Goal: Information Seeking & Learning: Learn about a topic

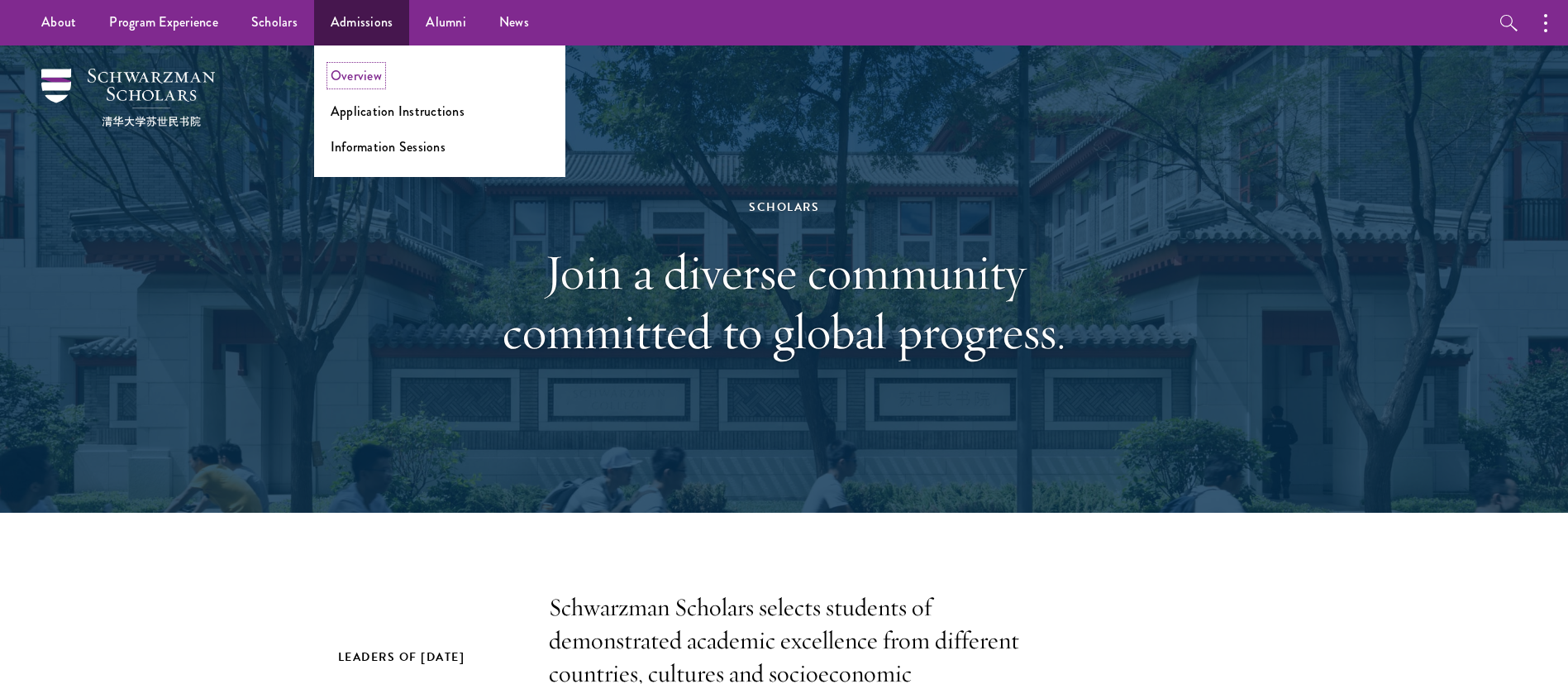
click at [354, 82] on link "Overview" at bounding box center [356, 75] width 51 height 19
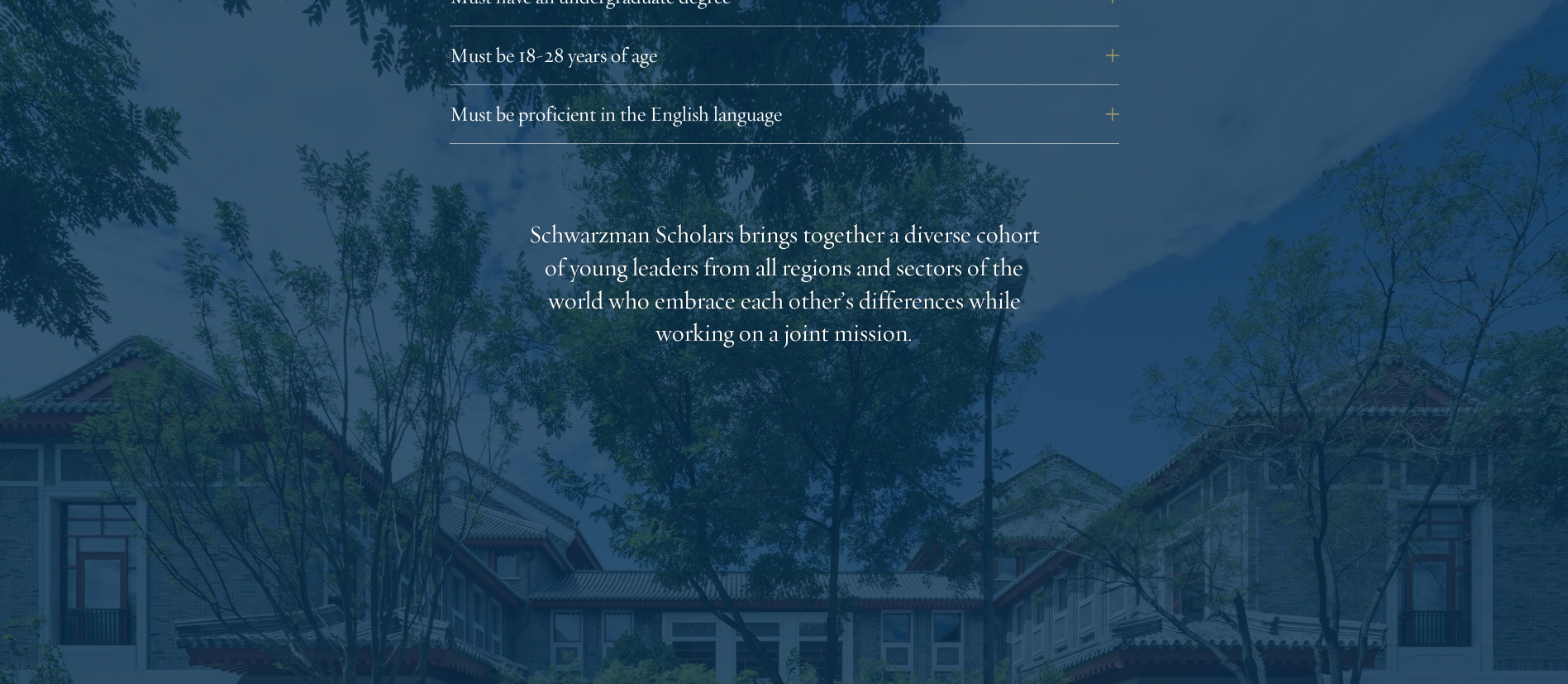
scroll to position [3350, 0]
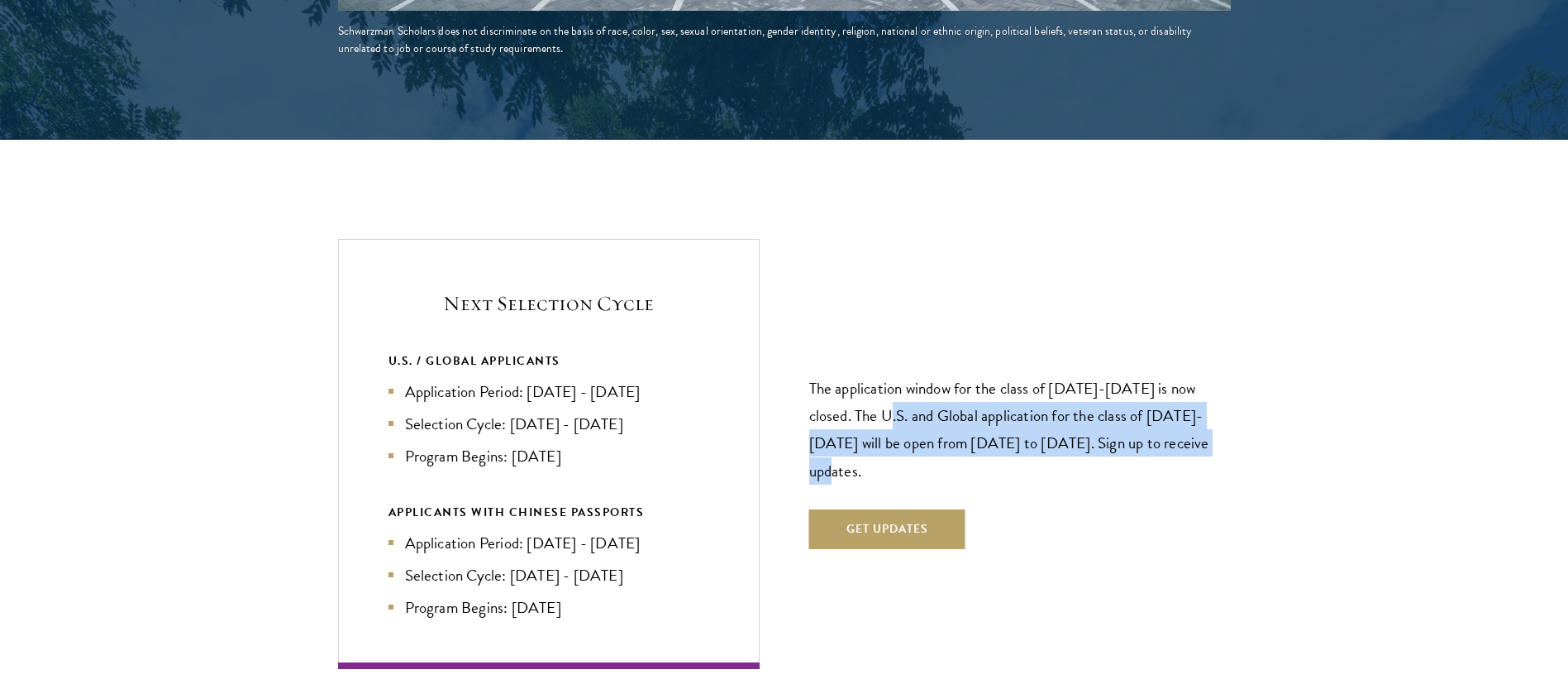
drag, startPoint x: 867, startPoint y: 386, endPoint x: 1200, endPoint y: 417, distance: 334.4
click at [1200, 417] on p "The application window for the class of 2026-2027 is now closed. The U.S. and G…" at bounding box center [1020, 429] width 422 height 110
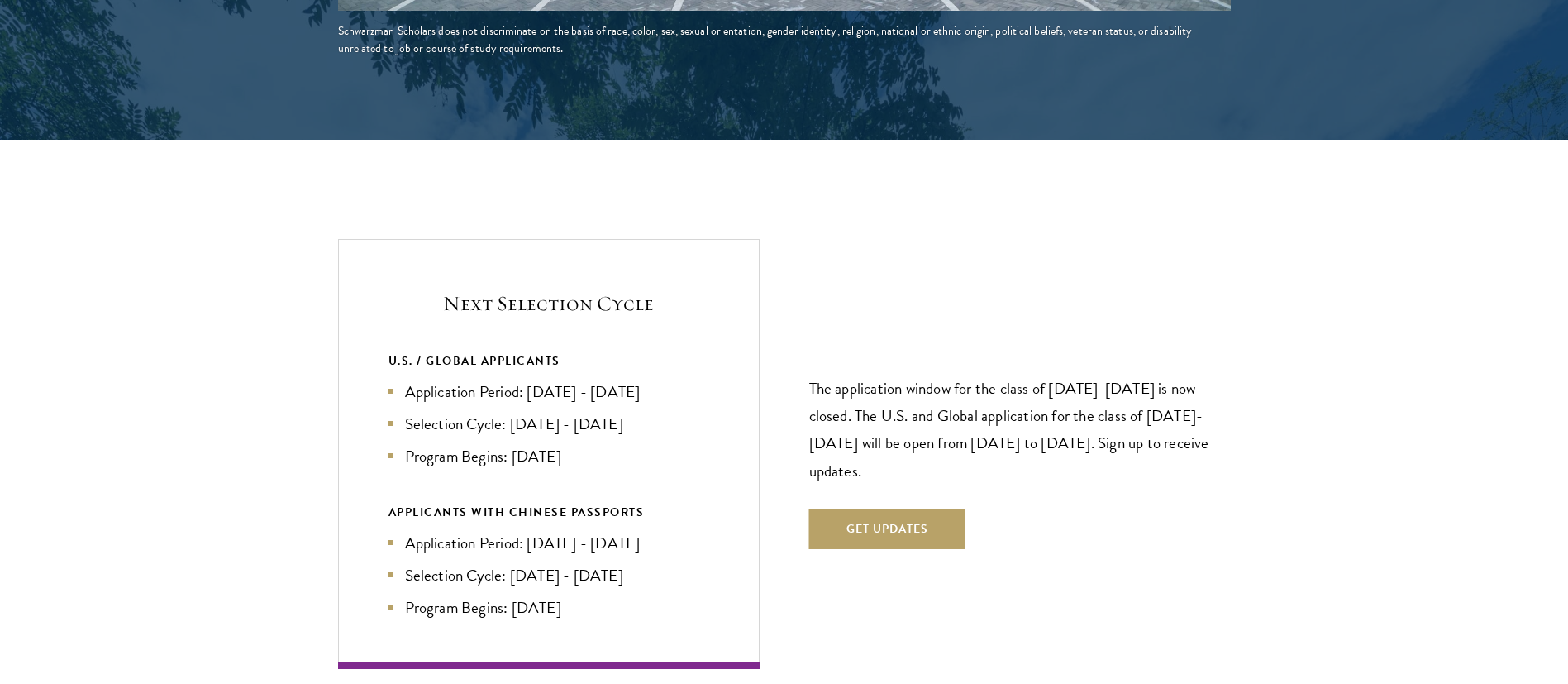
click at [1158, 466] on div "The application window for the class of 2026-2027 is now closed. The U.S. and G…" at bounding box center [1020, 453] width 422 height 289
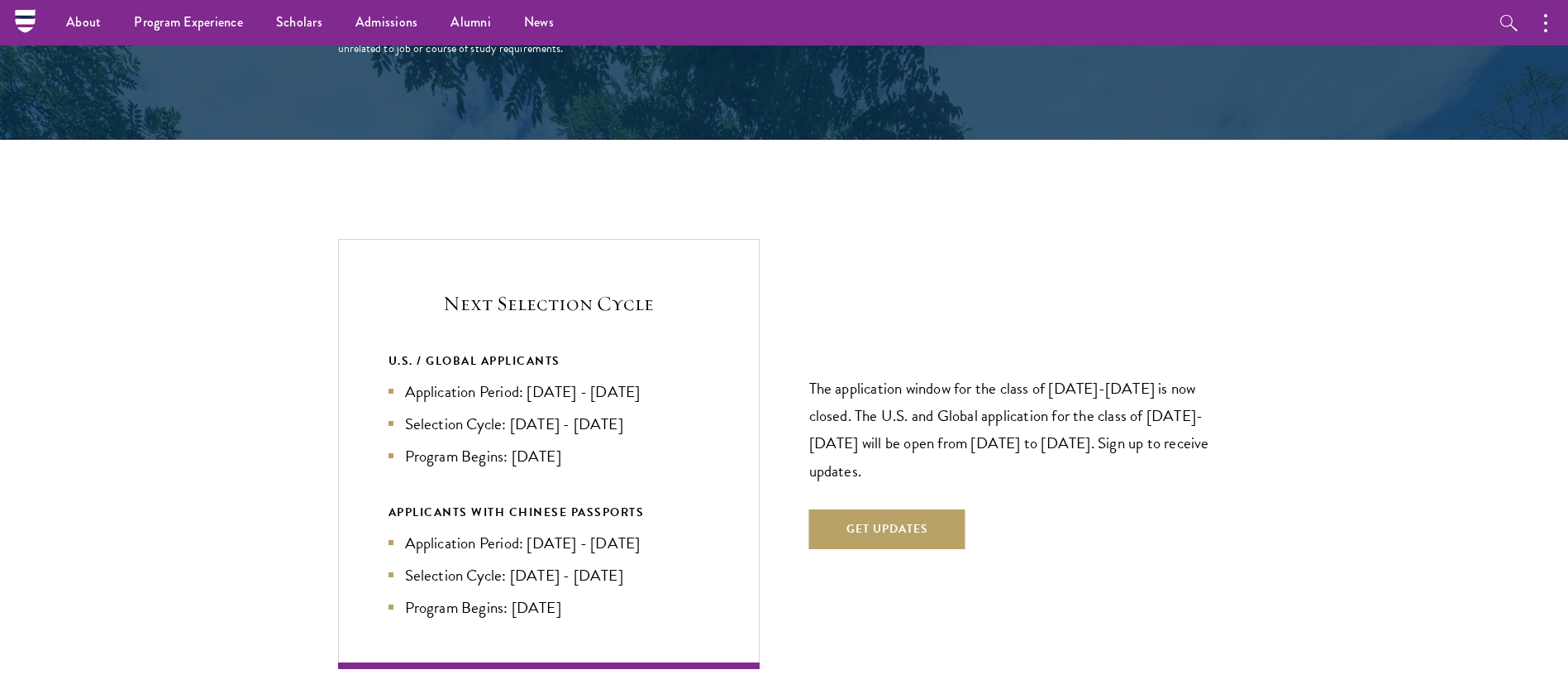
click at [925, 374] on p "The application window for the class of 2026-2027 is now closed. The U.S. and G…" at bounding box center [1020, 429] width 422 height 110
drag, startPoint x: 876, startPoint y: 442, endPoint x: 804, endPoint y: 359, distance: 109.9
click at [804, 359] on div "Next Selection Cycle U.S. / GLOBAL APPLICANTS Application Period: Apr 2026 - Se…" at bounding box center [784, 453] width 893 height 430
drag, startPoint x: 572, startPoint y: 578, endPoint x: 368, endPoint y: 253, distance: 383.7
click at [368, 253] on div "Next Selection Cycle U.S. / GLOBAL APPLICANTS Application Period: Apr 2026 - Se…" at bounding box center [548, 453] width 422 height 430
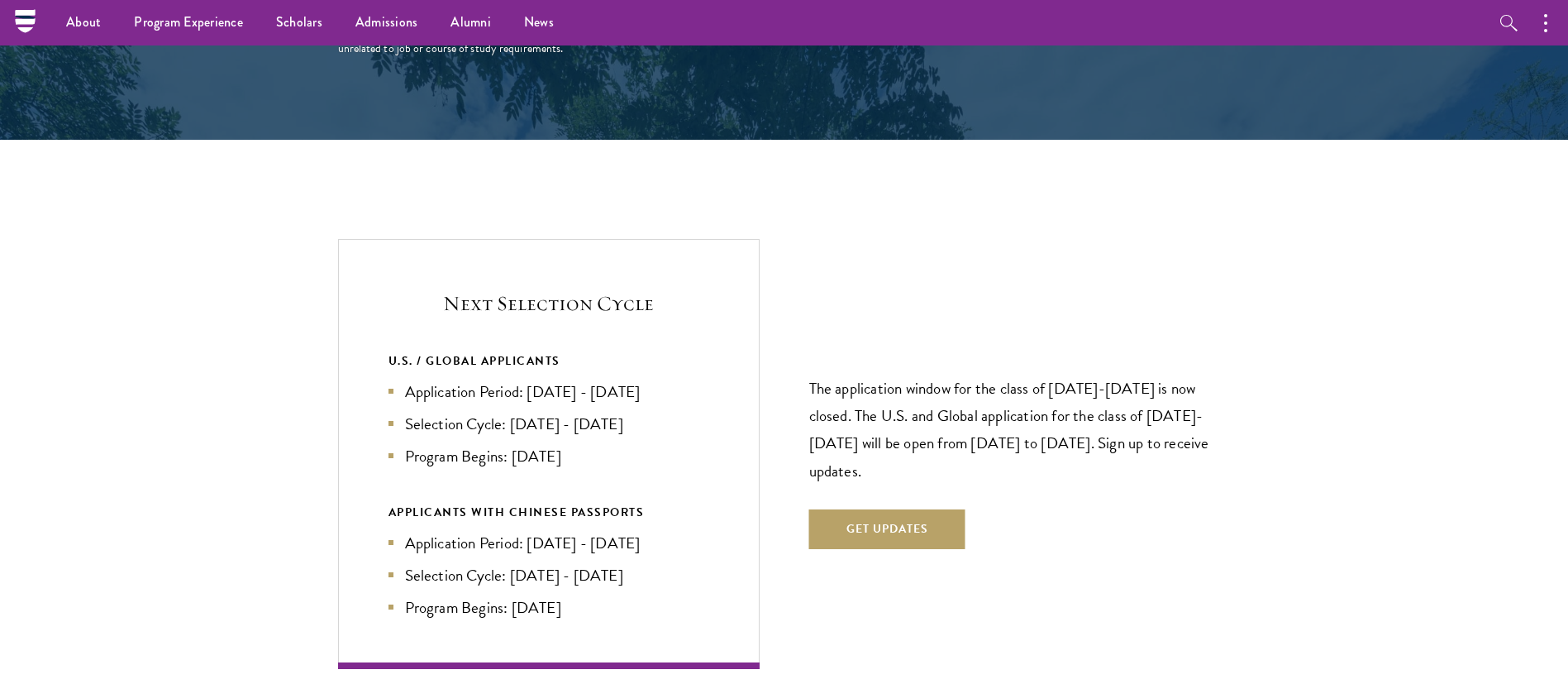
copy div "Next Selection Cycle U.S. / GLOBAL APPLICANTS Application Period: Apr 2026 - Se…"
click at [864, 442] on p "The application window for the class of 2026-2027 is now closed. The U.S. and G…" at bounding box center [1020, 429] width 422 height 110
drag, startPoint x: 872, startPoint y: 436, endPoint x: 802, endPoint y: 359, distance: 104.1
click at [802, 359] on div "Next Selection Cycle U.S. / GLOBAL APPLICANTS Application Period: Apr 2026 - Se…" at bounding box center [784, 453] width 893 height 430
copy p "The application window for the class of 2026-2027 is now closed. The U.S. and G…"
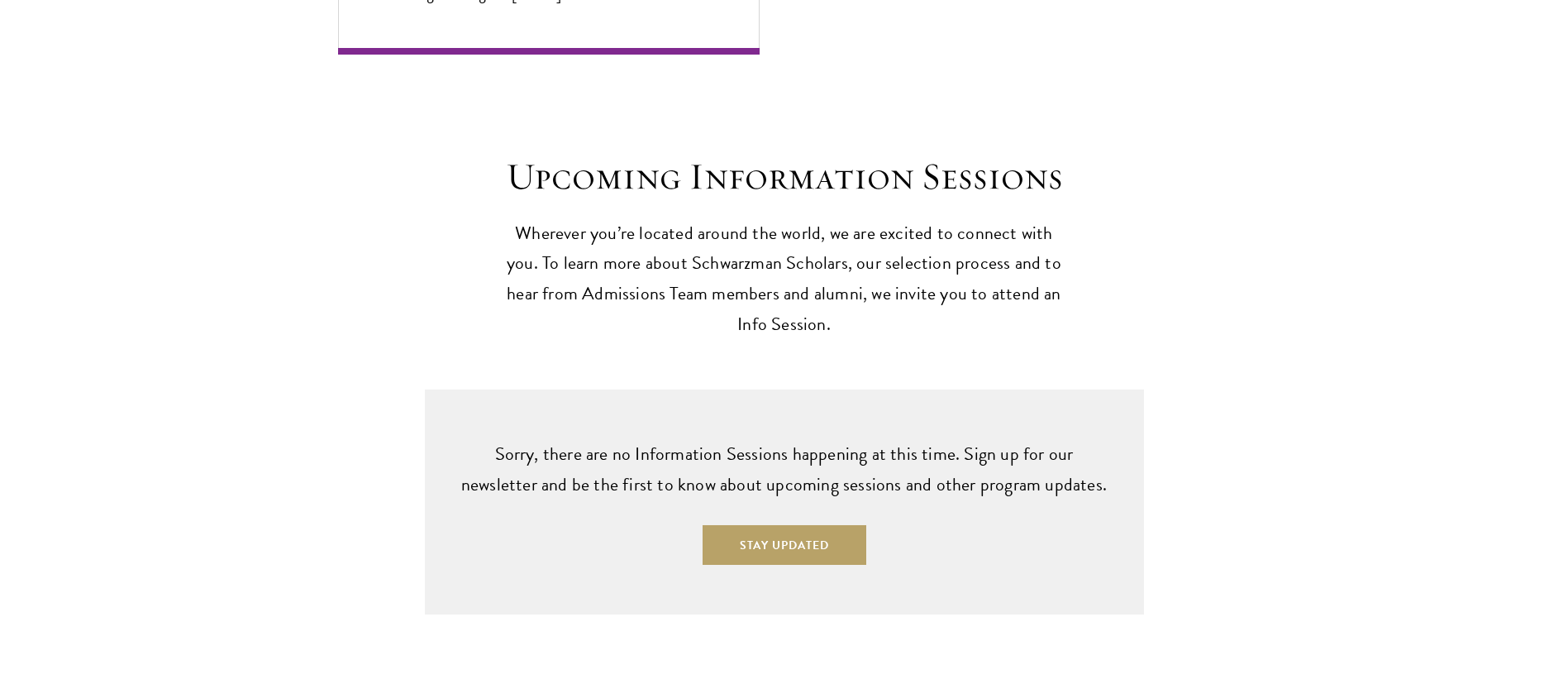
scroll to position [3715, 0]
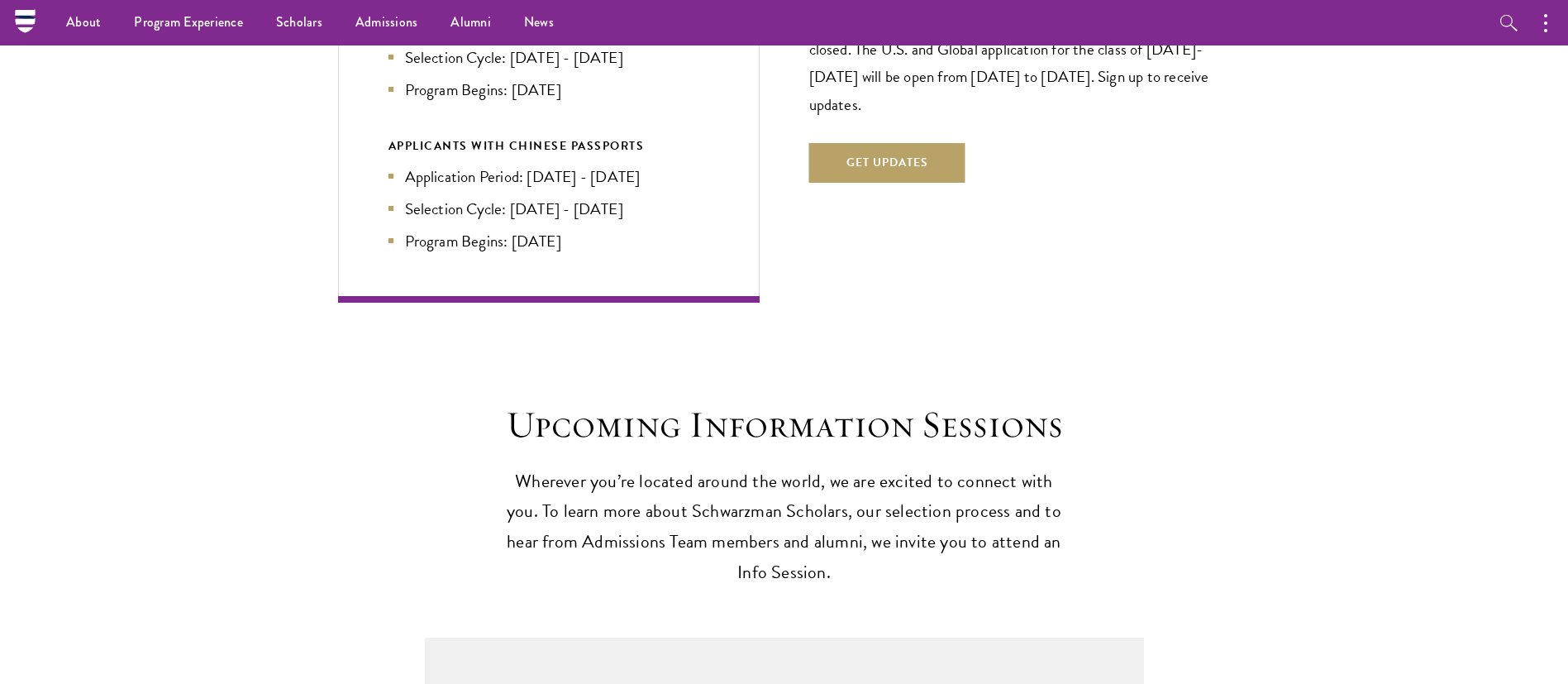
click at [924, 303] on div "Upcoming Information Sessions Wherever you’re located around the world, we are …" at bounding box center [784, 583] width 1568 height 561
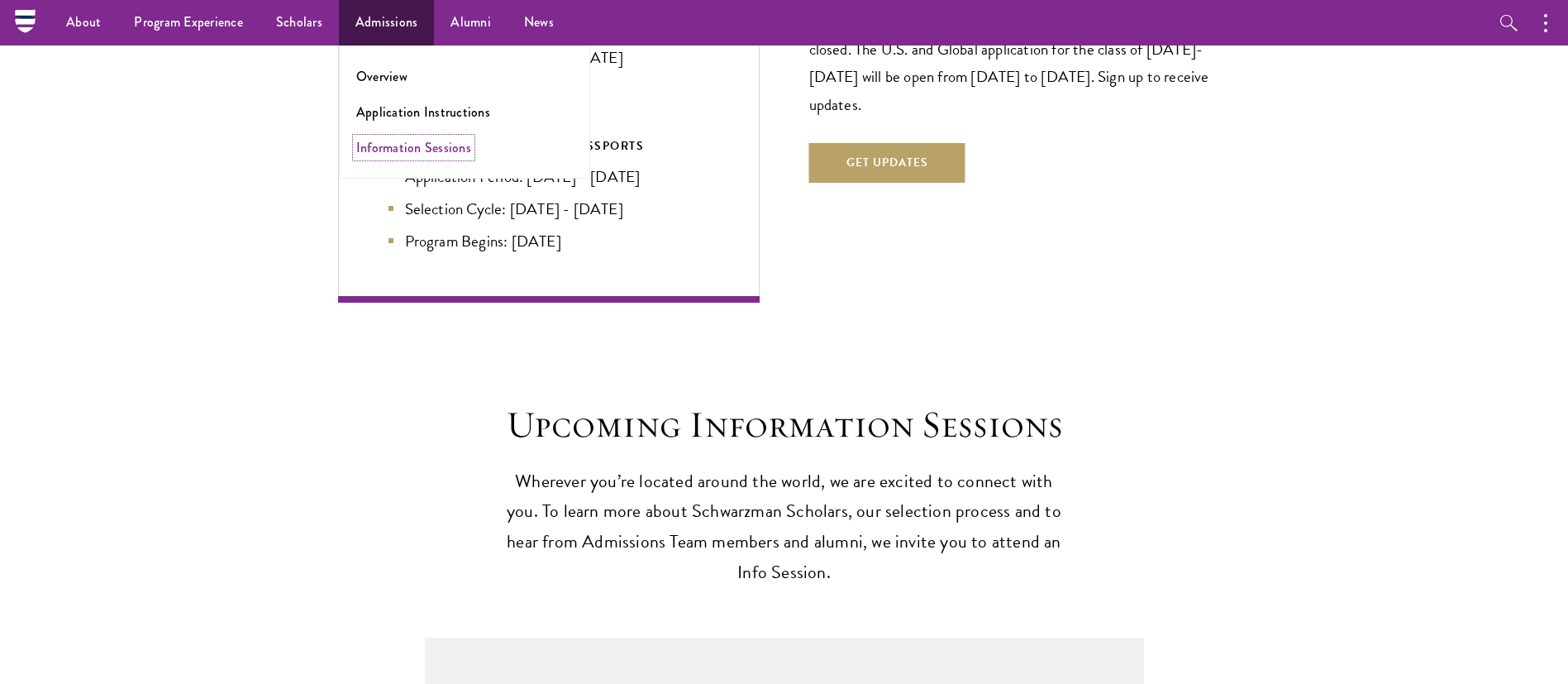
click at [417, 152] on link "Information Sessions" at bounding box center [413, 148] width 115 height 19
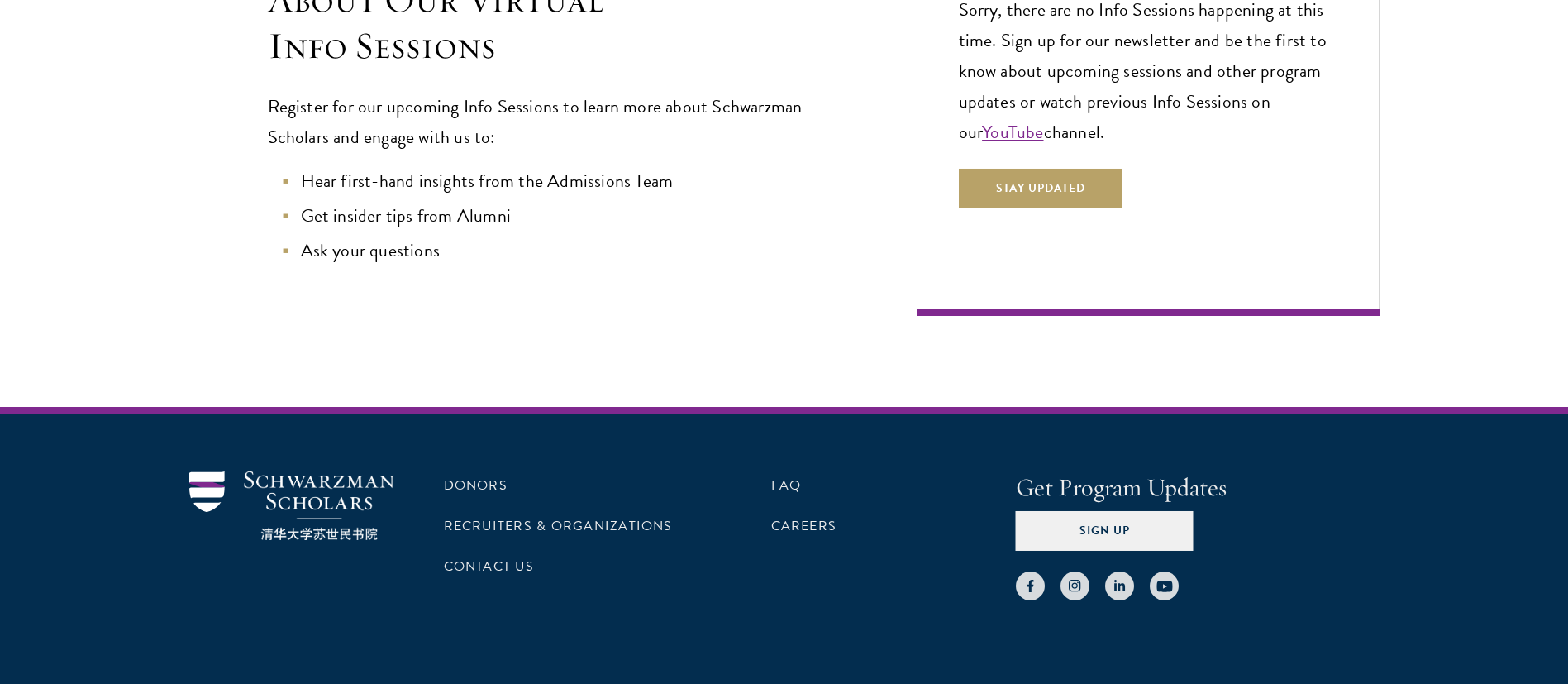
scroll to position [248, 0]
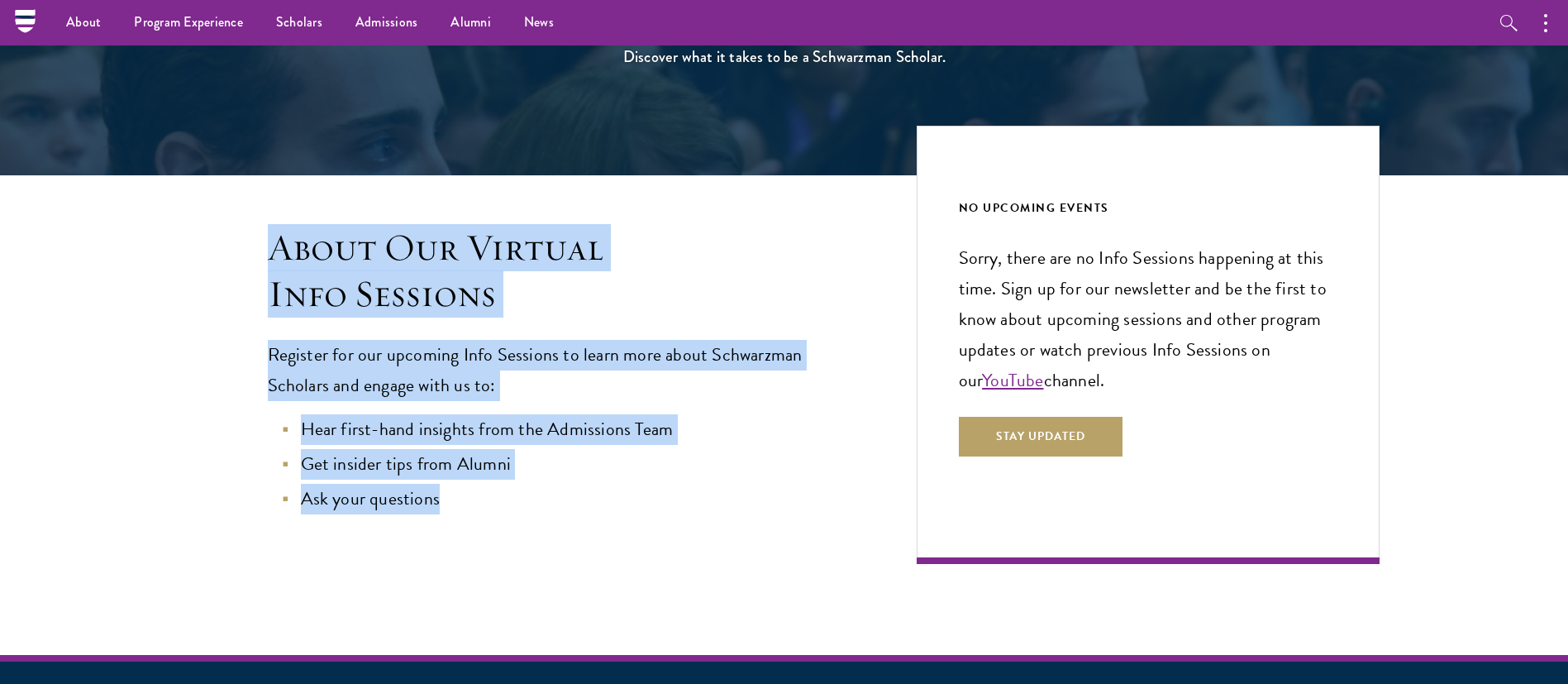
drag, startPoint x: 438, startPoint y: 493, endPoint x: 271, endPoint y: 263, distance: 284.2
click at [271, 263] on div "About Our Virtual Info Sessions Register for our upcoming Info Sessions to lear…" at bounding box center [520, 394] width 661 height 339
copy div "About Our Virtual Info Sessions Register for our upcoming Info Sessions to lear…"
drag, startPoint x: 1093, startPoint y: 379, endPoint x: 950, endPoint y: 204, distance: 226.0
click at [950, 204] on div "NO UPCOMING EVENTS Sorry, there are no Info Sessions happening at this time. Si…" at bounding box center [1148, 345] width 463 height 438
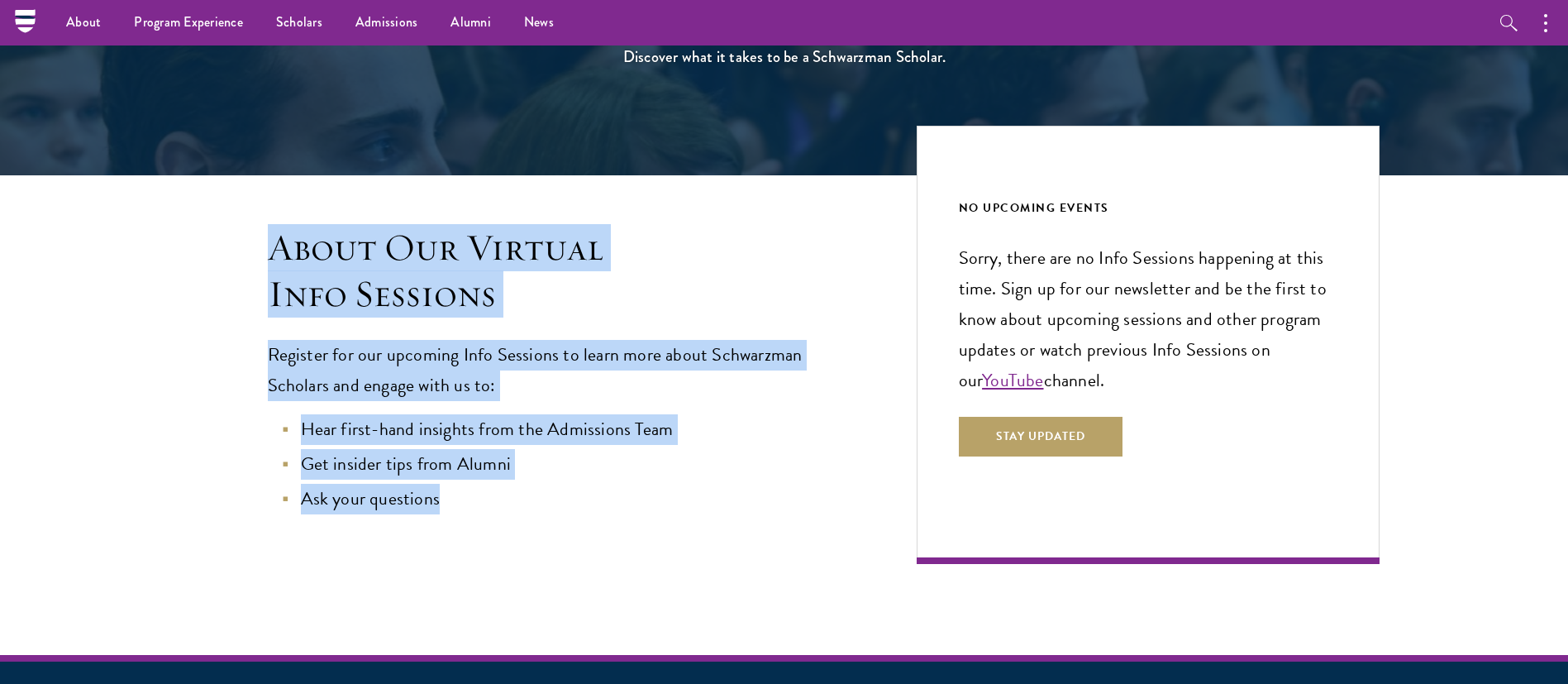
copy div "NO UPCOMING EVENTS Sorry, there are no Info Sessions happening at this time. Si…"
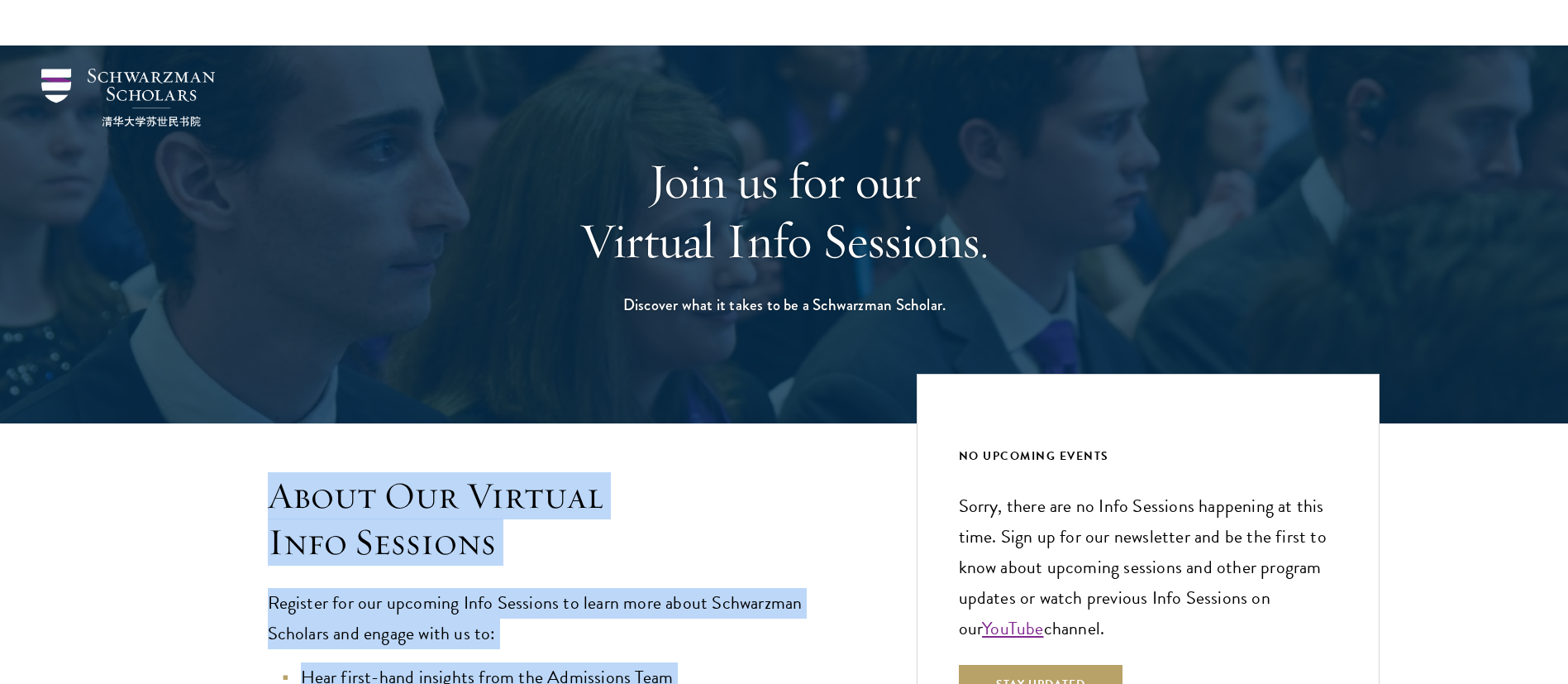
scroll to position [553, 0]
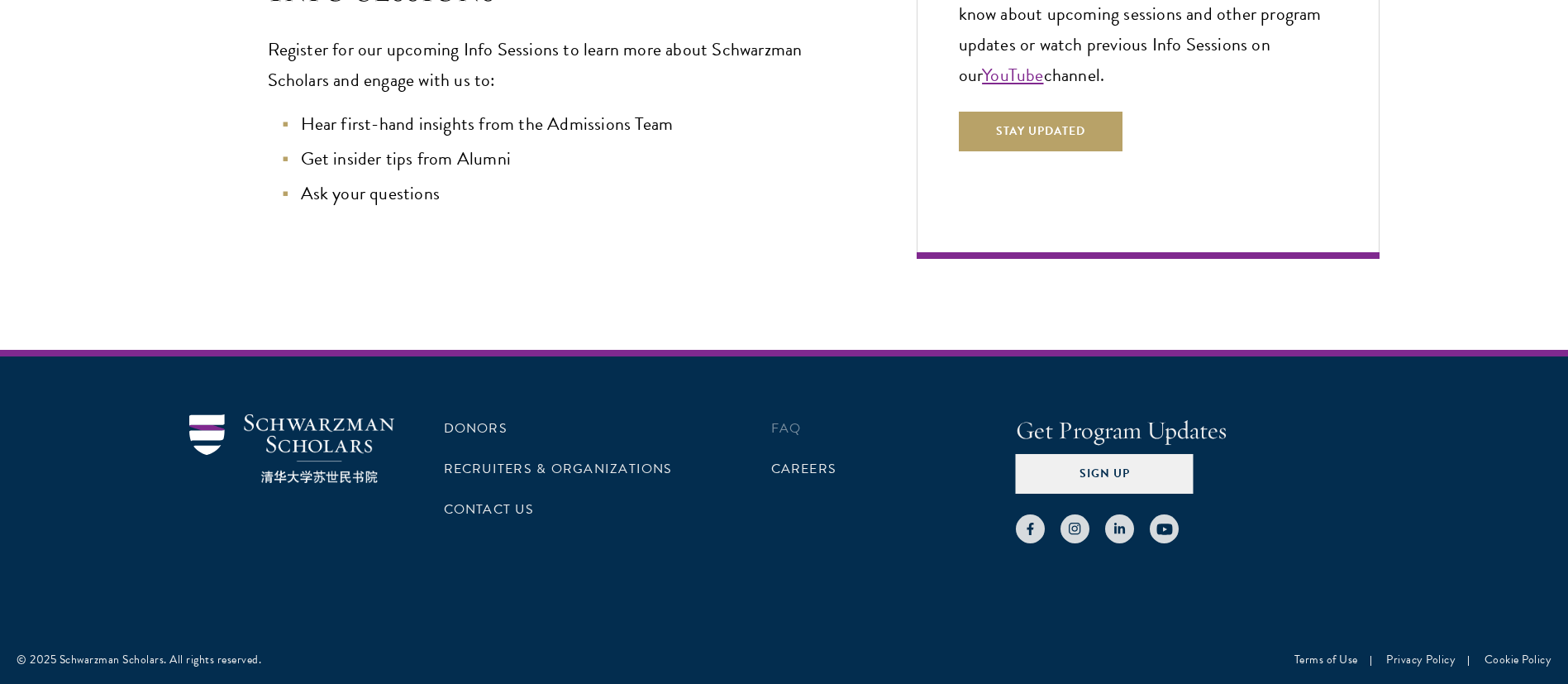
click at [804, 425] on li "FAQ" at bounding box center [893, 429] width 245 height 29
click at [791, 427] on link "FAQ" at bounding box center [786, 428] width 30 height 20
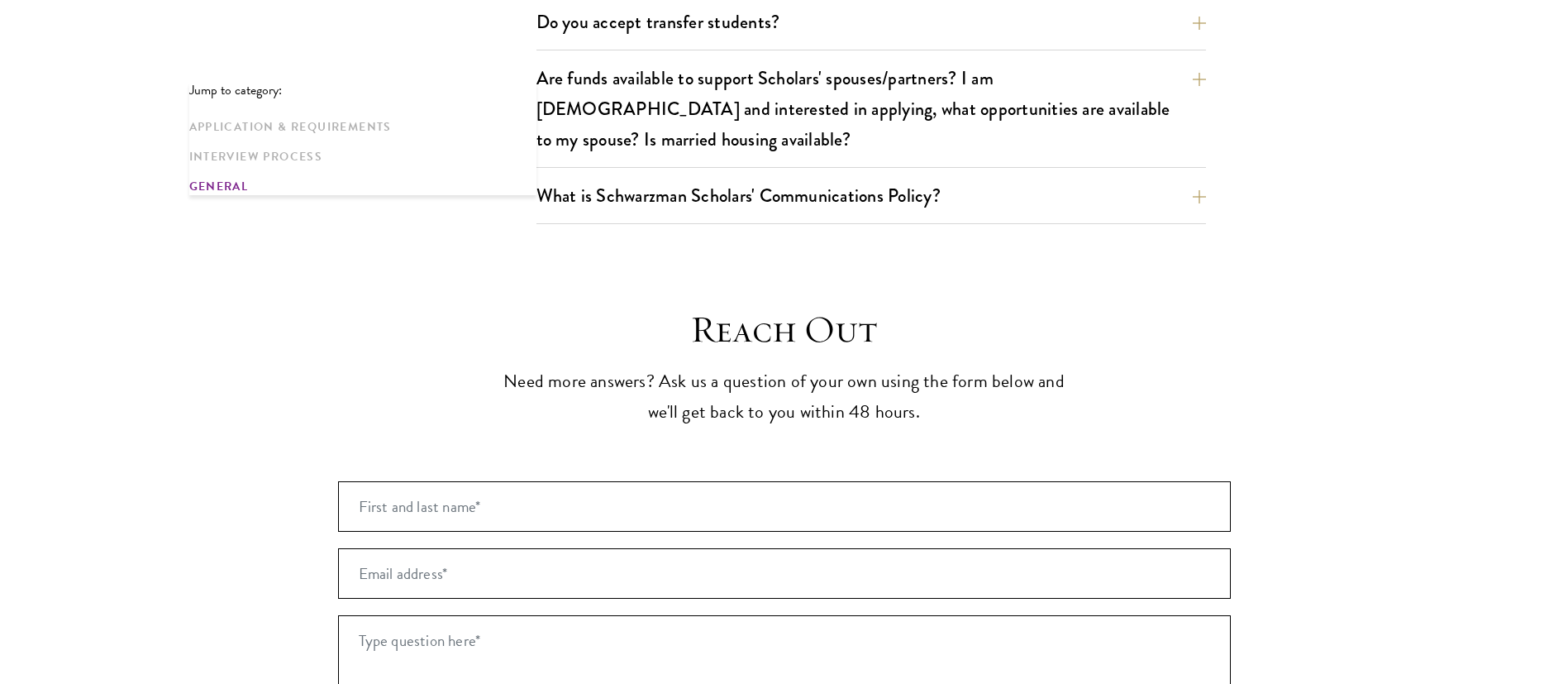
scroll to position [3473, 0]
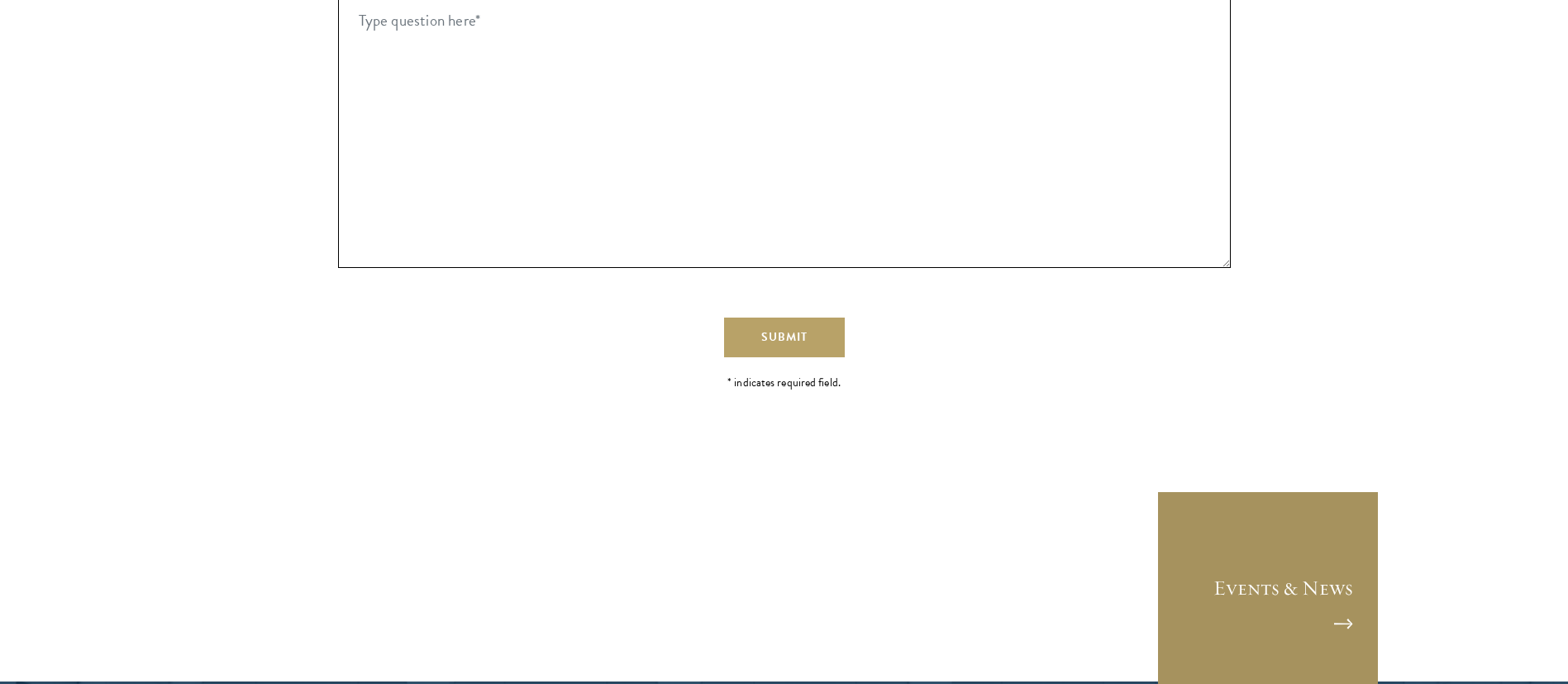
click at [1295, 554] on link "Events & News" at bounding box center [1267, 602] width 223 height 223
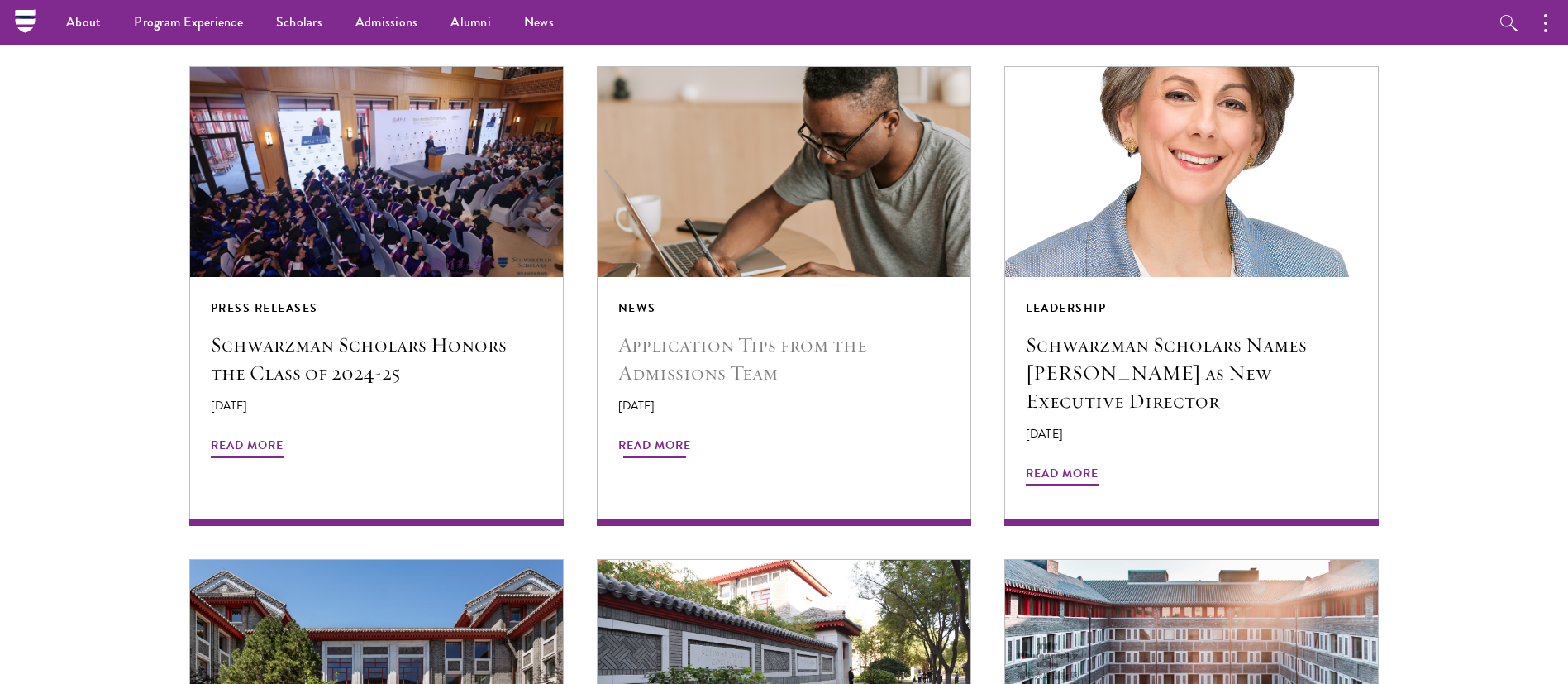
scroll to position [1240, 0]
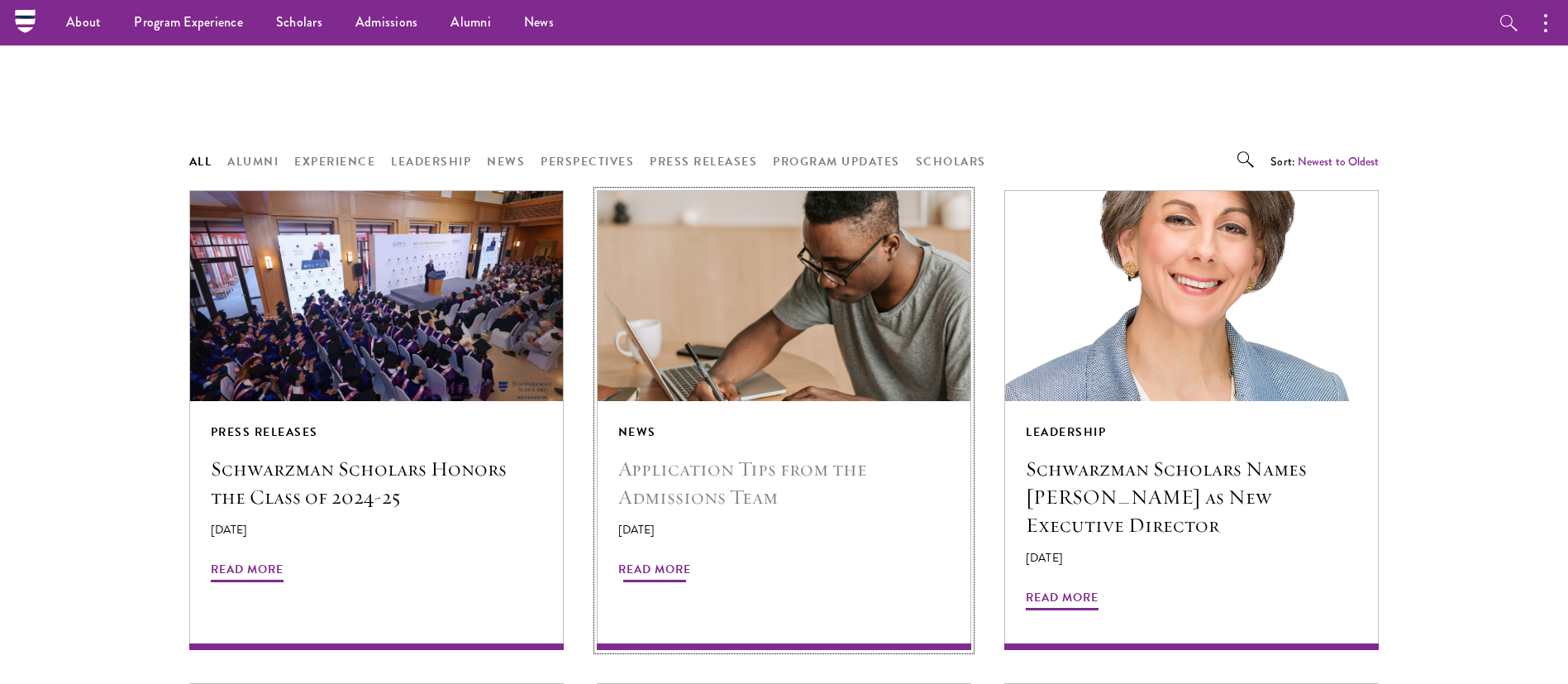
click at [800, 465] on h5 "Application Tips from the Admissions Team" at bounding box center [784, 482] width 331 height 56
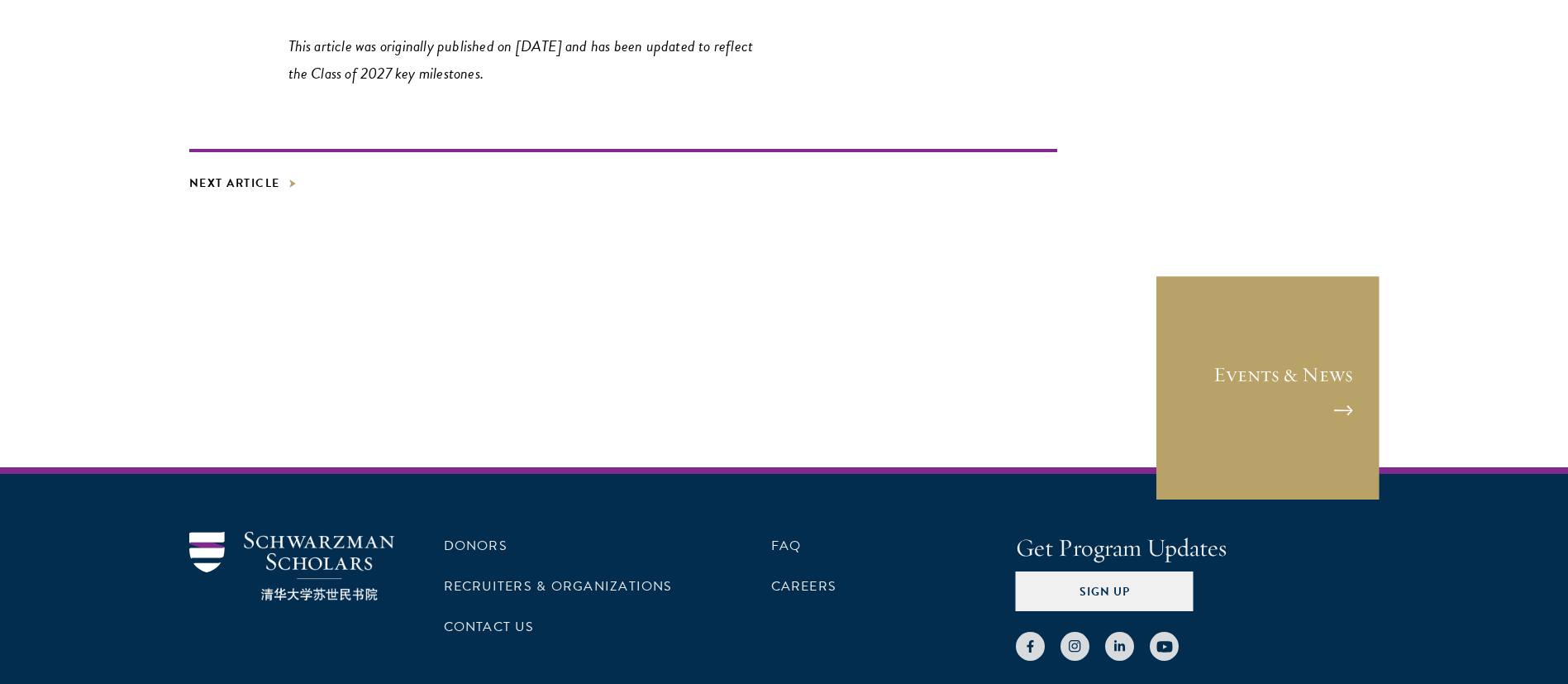
scroll to position [8970, 0]
